Goal: Browse casually

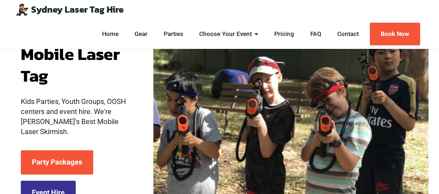
scroll to position [65, 0]
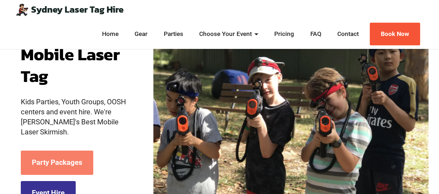
click at [74, 156] on link "Party Packages" at bounding box center [57, 163] width 72 height 24
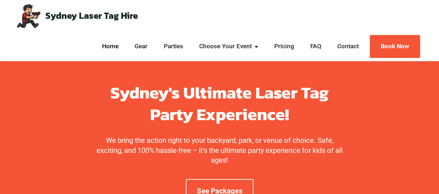
click at [111, 47] on link "Home" at bounding box center [110, 46] width 20 height 9
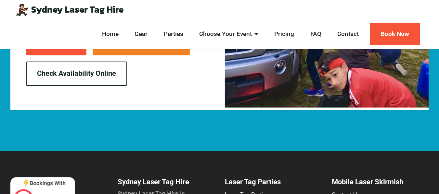
scroll to position [1217, 0]
